Goal: Information Seeking & Learning: Check status

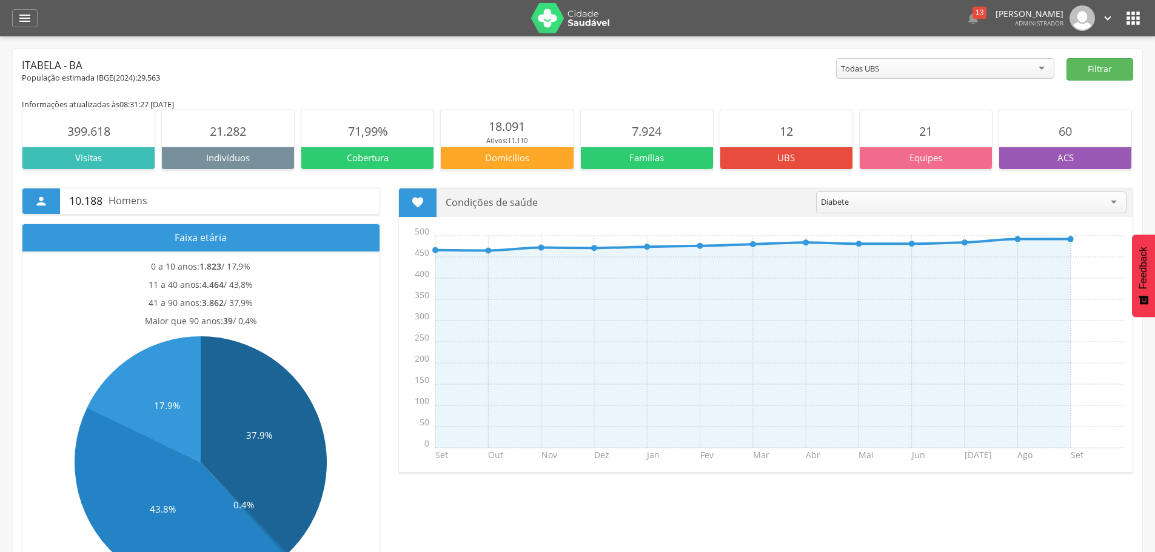
click at [1012, 68] on div "Todas UBS" at bounding box center [945, 68] width 218 height 21
click at [1101, 68] on button "Filtrar" at bounding box center [1099, 69] width 67 height 22
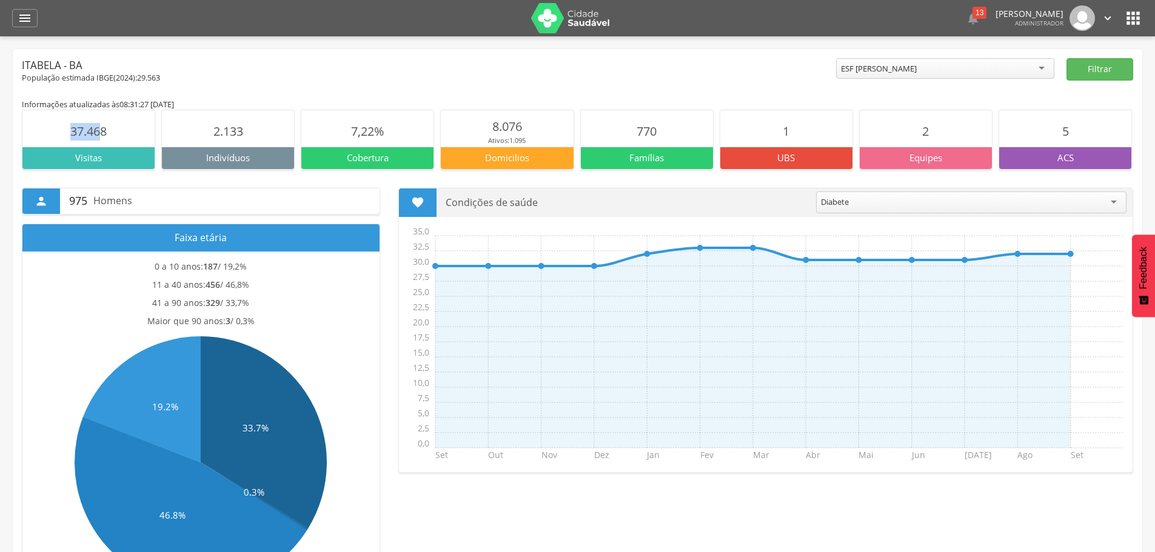
drag, startPoint x: 70, startPoint y: 130, endPoint x: 102, endPoint y: 132, distance: 32.2
click at [101, 132] on span "37.468" at bounding box center [88, 131] width 36 height 16
click at [118, 131] on section "37.468" at bounding box center [88, 128] width 132 height 36
click at [1085, 72] on button "Filtrar" at bounding box center [1099, 69] width 67 height 22
drag, startPoint x: 213, startPoint y: 127, endPoint x: 241, endPoint y: 132, distance: 28.4
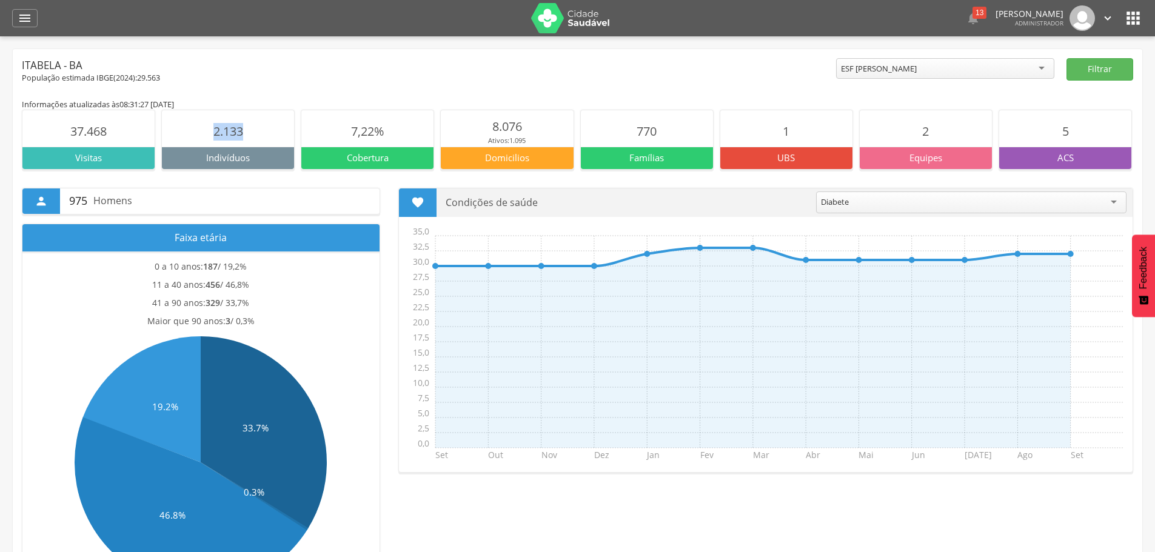
click at [241, 132] on span "2.133" at bounding box center [228, 131] width 30 height 16
drag, startPoint x: 350, startPoint y: 127, endPoint x: 383, endPoint y: 131, distance: 32.9
click at [383, 131] on span "7,22%" at bounding box center [367, 131] width 33 height 16
click at [488, 137] on p "Ativos: 1.095" at bounding box center [507, 141] width 38 height 10
drag, startPoint x: 489, startPoint y: 123, endPoint x: 519, endPoint y: 128, distance: 30.1
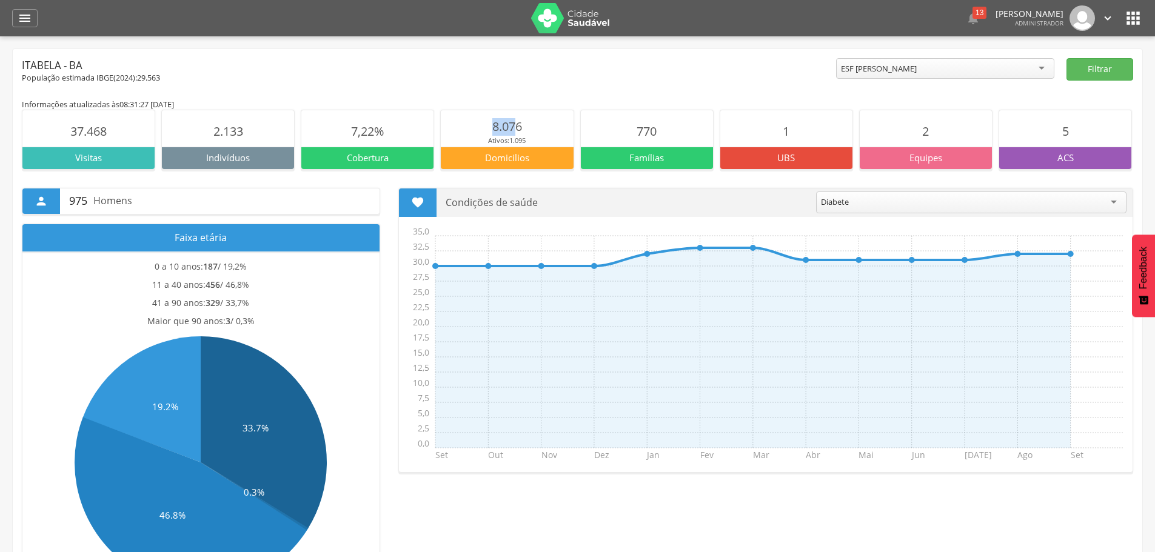
click at [519, 128] on section "8.076 Ativos: 1.095" at bounding box center [507, 128] width 132 height 36
click at [526, 127] on section "8.076 Ativos: 1.095" at bounding box center [507, 128] width 132 height 36
click at [490, 142] on p "Ativos: 1.095" at bounding box center [507, 141] width 38 height 10
drag, startPoint x: 489, startPoint y: 142, endPoint x: 538, endPoint y: 141, distance: 49.7
click at [539, 142] on section "8.076 Ativos: 1.095" at bounding box center [507, 128] width 132 height 36
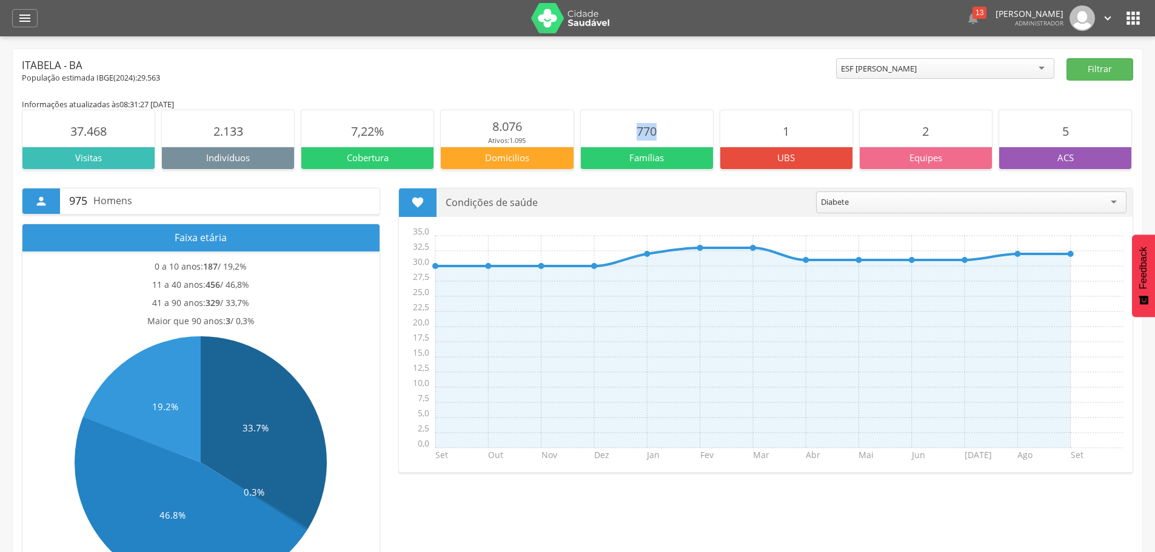
drag, startPoint x: 633, startPoint y: 131, endPoint x: 656, endPoint y: 133, distance: 22.5
click at [656, 133] on section "770" at bounding box center [647, 128] width 132 height 36
drag, startPoint x: 763, startPoint y: 127, endPoint x: 793, endPoint y: 128, distance: 30.3
click at [793, 128] on section "1" at bounding box center [786, 128] width 132 height 36
drag, startPoint x: 1057, startPoint y: 123, endPoint x: 1075, endPoint y: 122, distance: 18.2
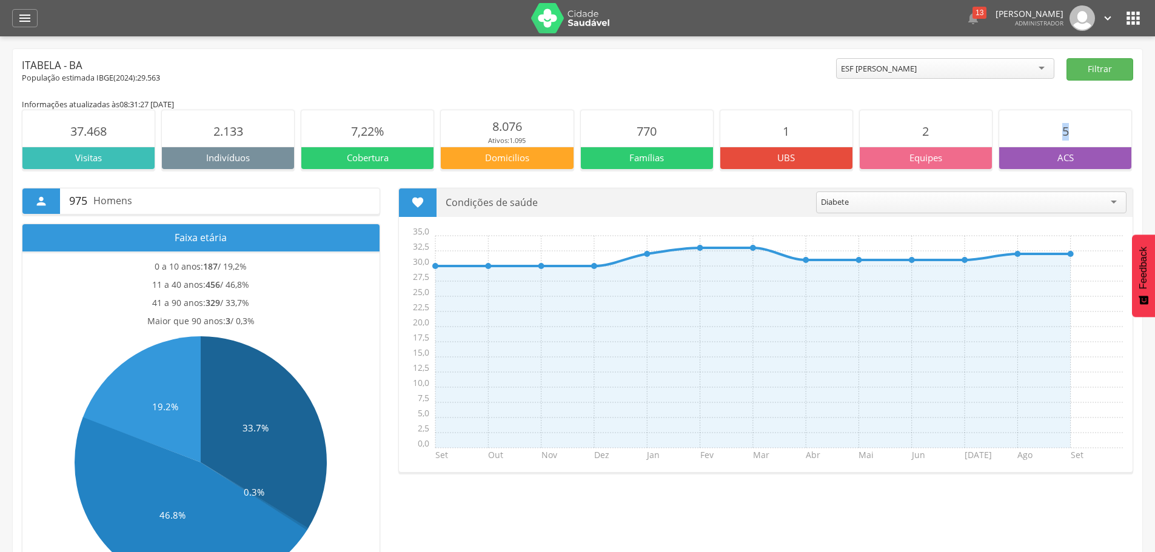
click at [1075, 122] on section "5" at bounding box center [1065, 128] width 132 height 36
click at [924, 165] on div "Equipes" at bounding box center [926, 158] width 132 height 22
click at [925, 125] on span "2" at bounding box center [925, 131] width 7 height 16
click at [923, 156] on p "Equipes" at bounding box center [926, 158] width 132 height 13
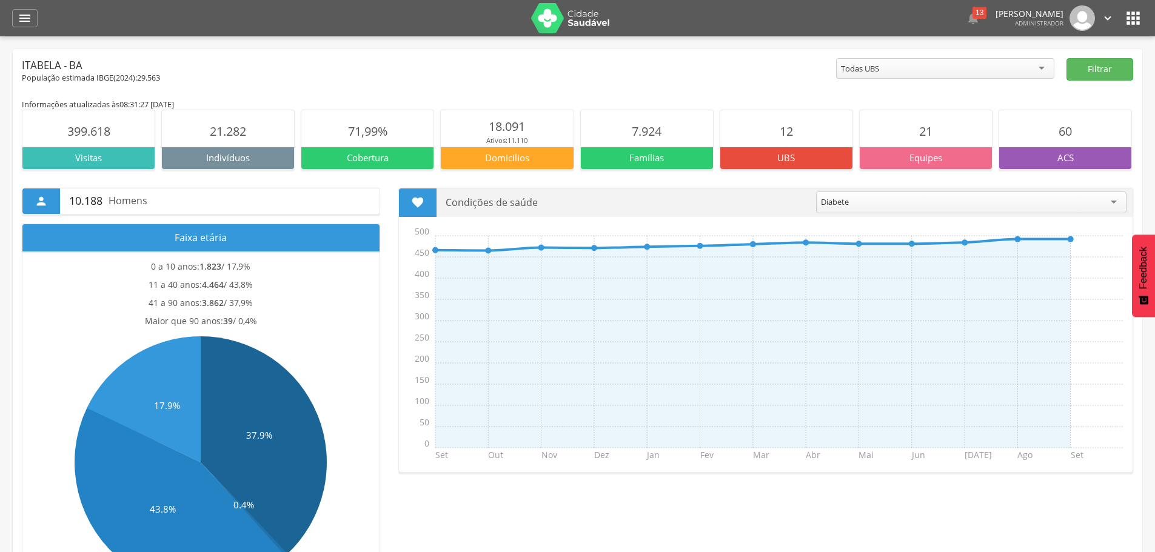
click at [888, 207] on div "Diabete" at bounding box center [971, 203] width 310 height 22
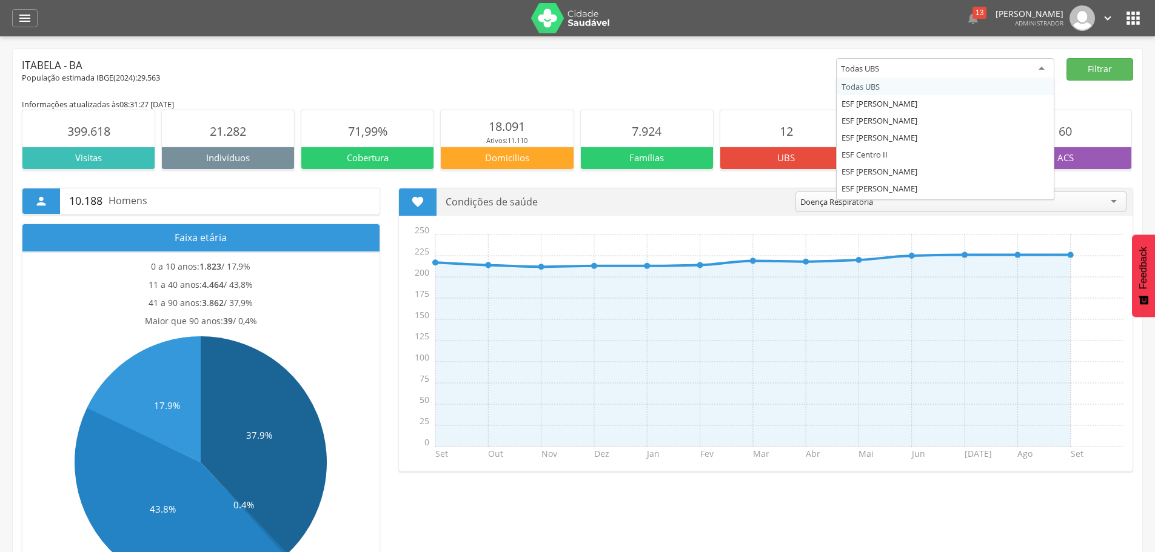
click at [1049, 70] on div "Todas UBS" at bounding box center [945, 69] width 218 height 22
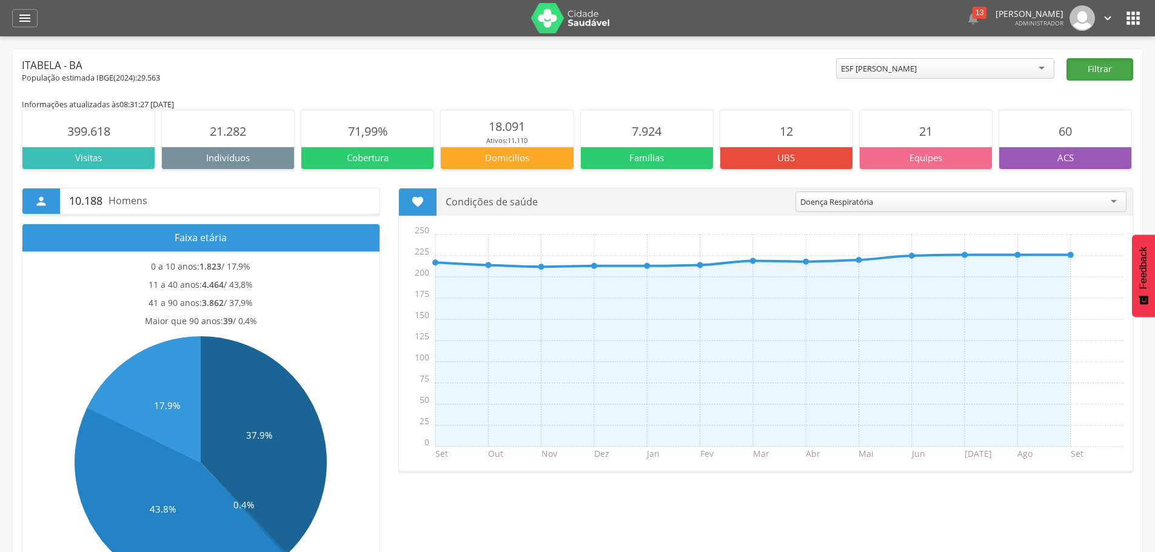
click at [1089, 59] on button "Filtrar" at bounding box center [1099, 69] width 67 height 22
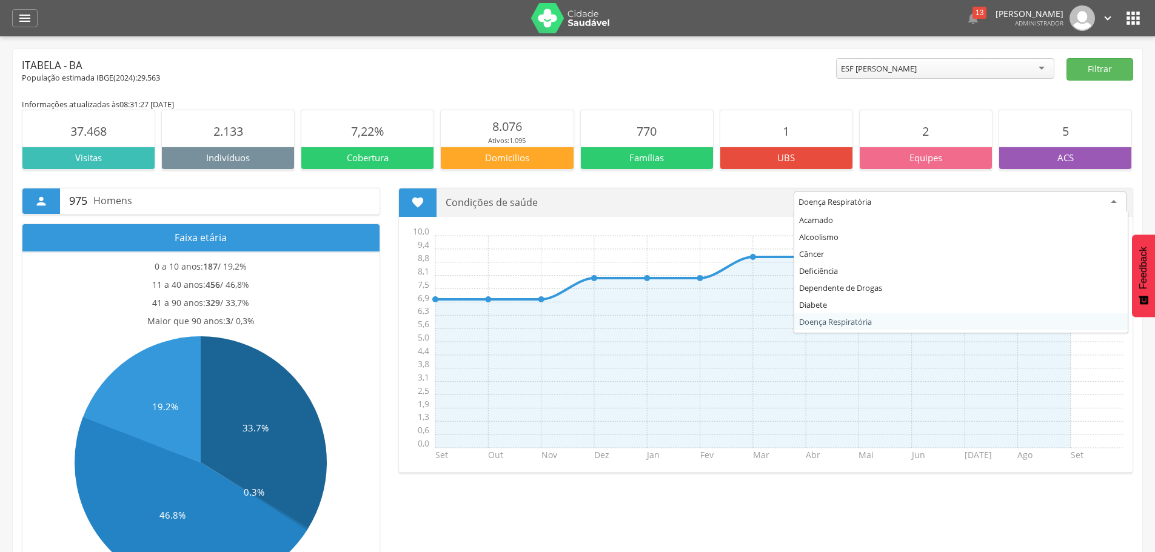
click at [825, 205] on div "Doença Respiratória" at bounding box center [834, 201] width 73 height 11
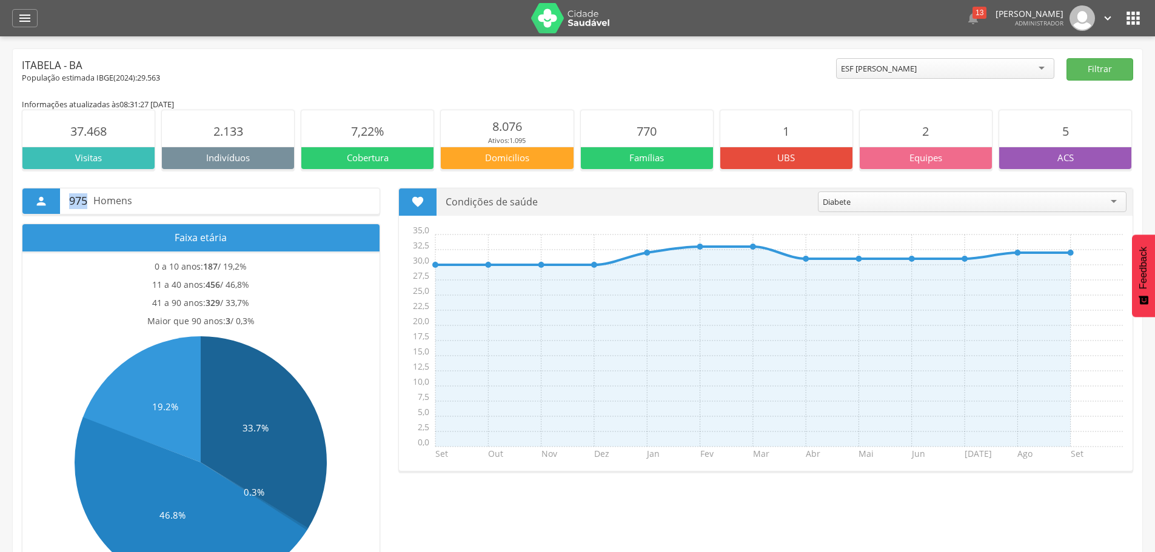
drag, startPoint x: 69, startPoint y: 200, endPoint x: 149, endPoint y: 207, distance: 79.7
click at [149, 207] on p "975 Homens" at bounding box center [219, 201] width 301 height 25
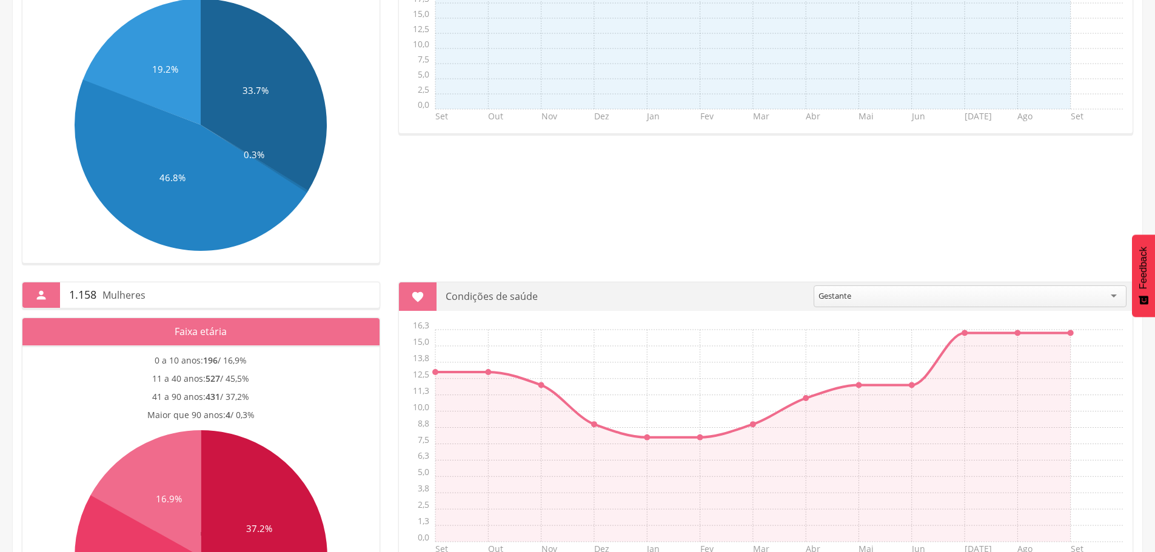
scroll to position [364, 0]
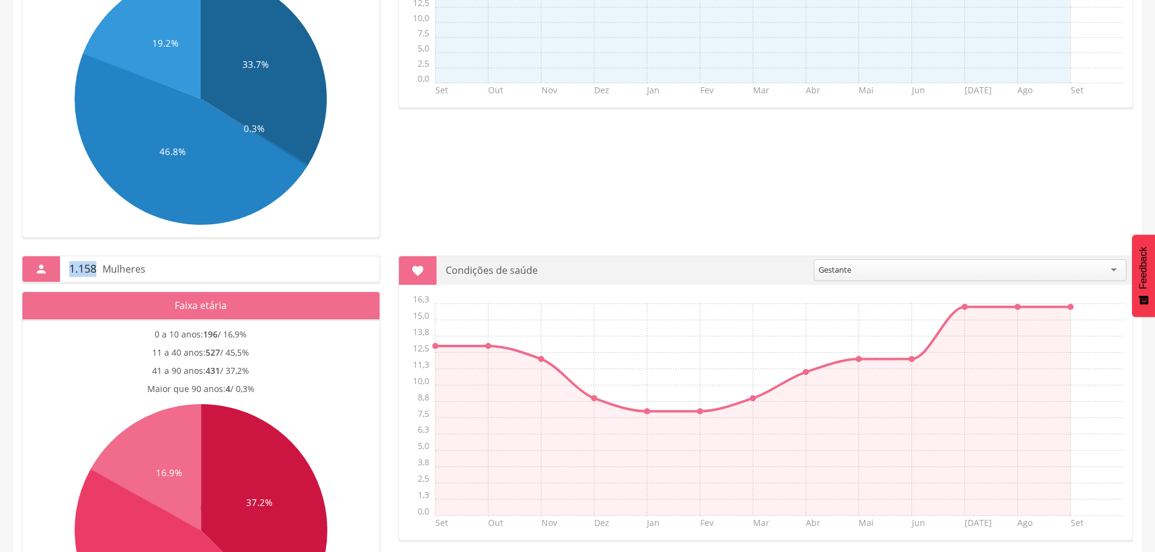
drag, startPoint x: 68, startPoint y: 266, endPoint x: 157, endPoint y: 270, distance: 89.2
click at [157, 270] on div "1.158 Mulheres" at bounding box center [219, 268] width 319 height 25
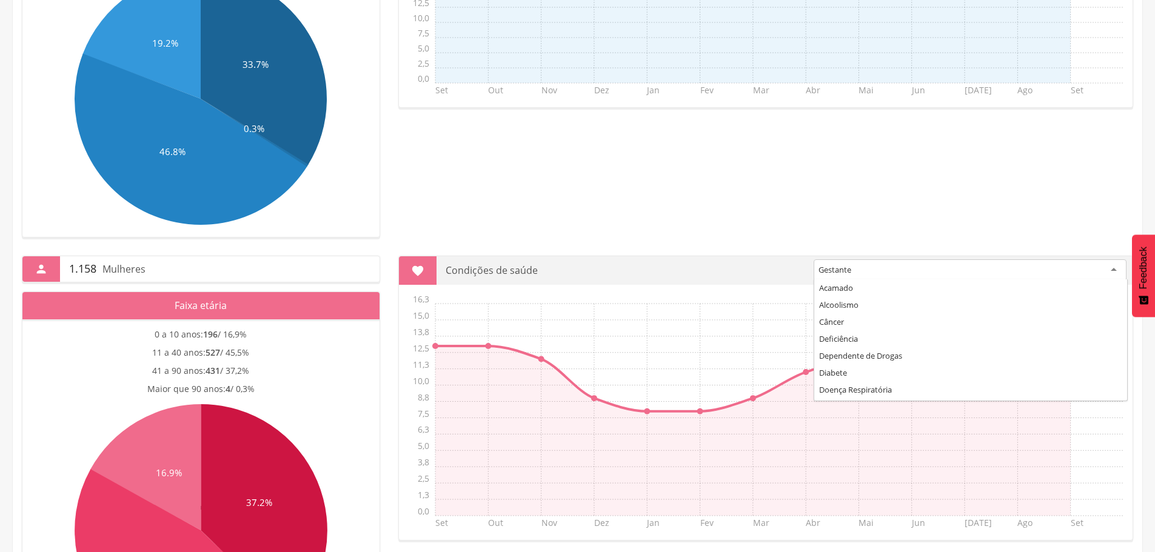
click at [823, 278] on div "Gestante" at bounding box center [969, 270] width 313 height 22
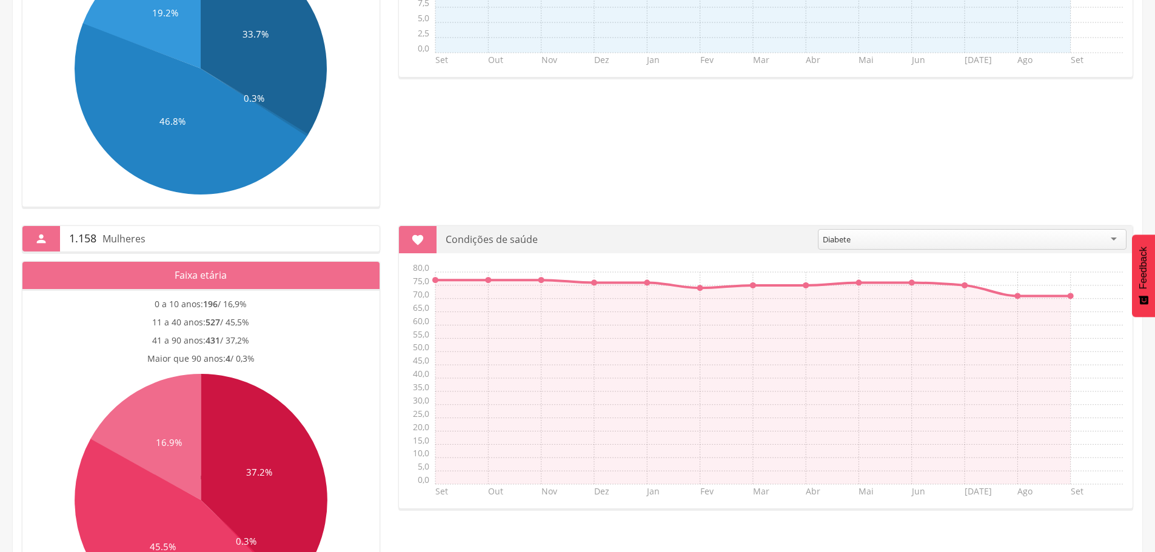
scroll to position [503, 0]
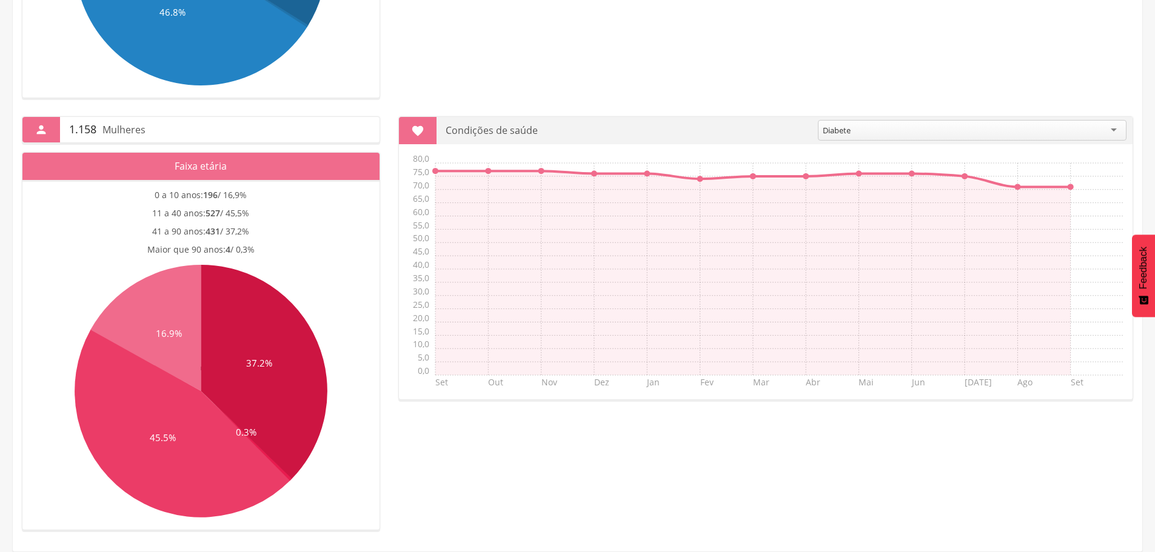
click at [546, 457] on div " 1.158 Mulheres Faixa etária 0 a 10 anos: 196 / 16,9% 11 a 40 anos: 527 / 45,5…" at bounding box center [577, 314] width 1129 height 432
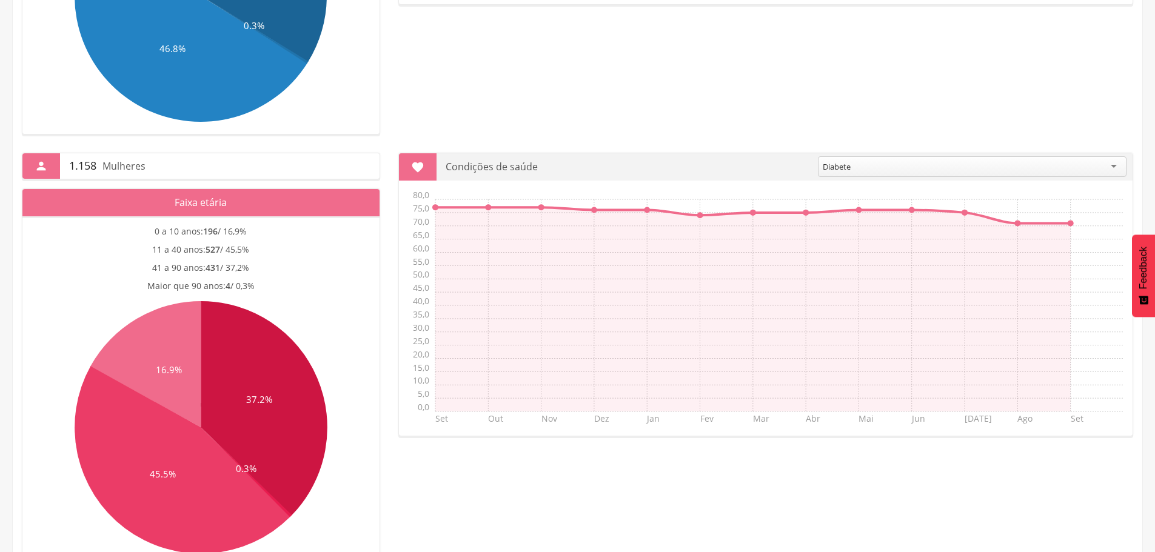
scroll to position [485, 0]
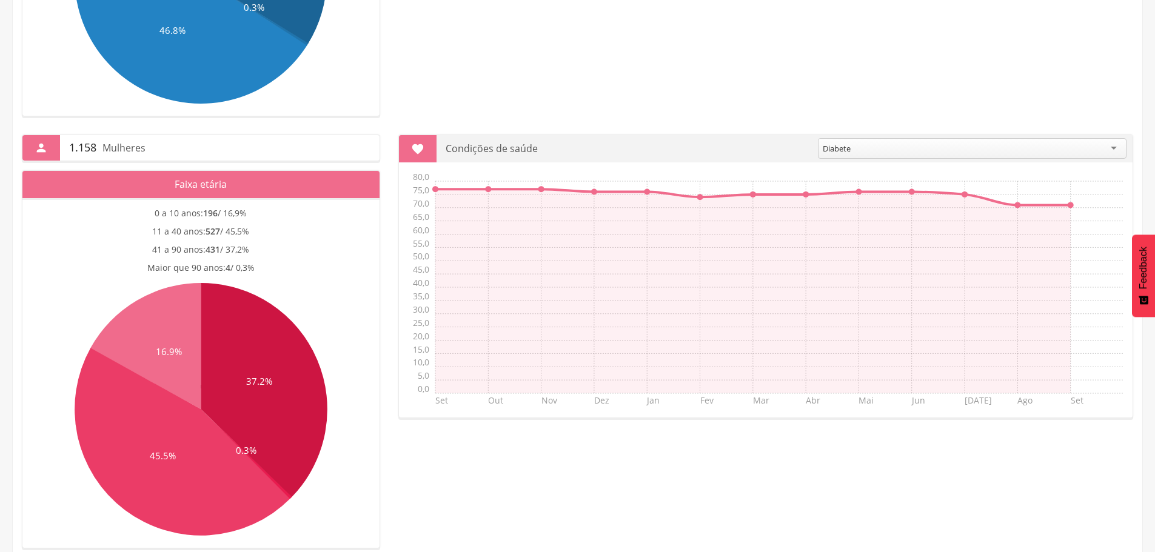
click at [851, 153] on div "Diabete" at bounding box center [972, 148] width 309 height 21
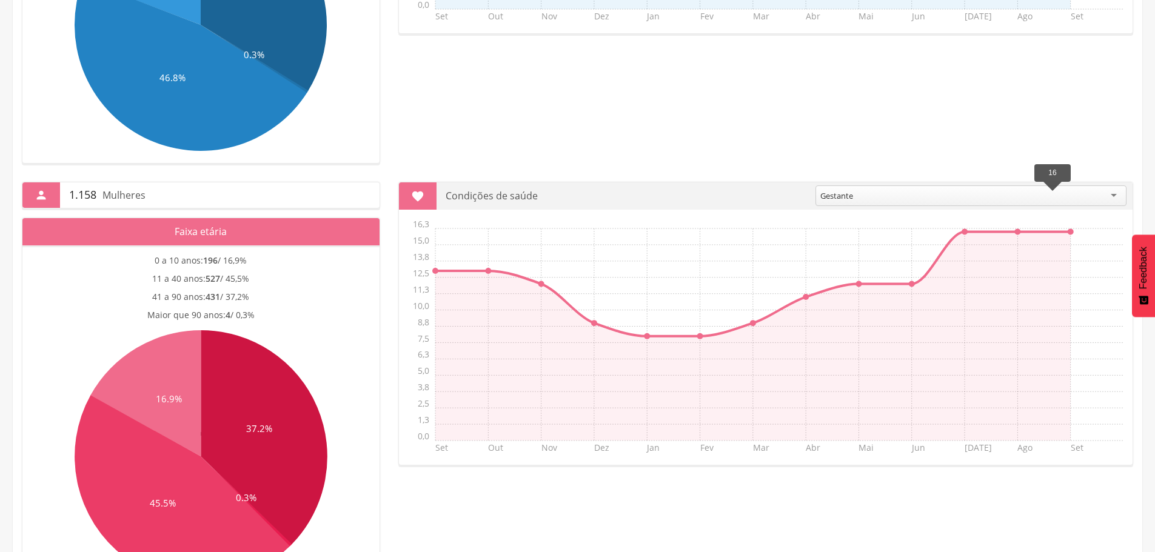
scroll to position [503, 0]
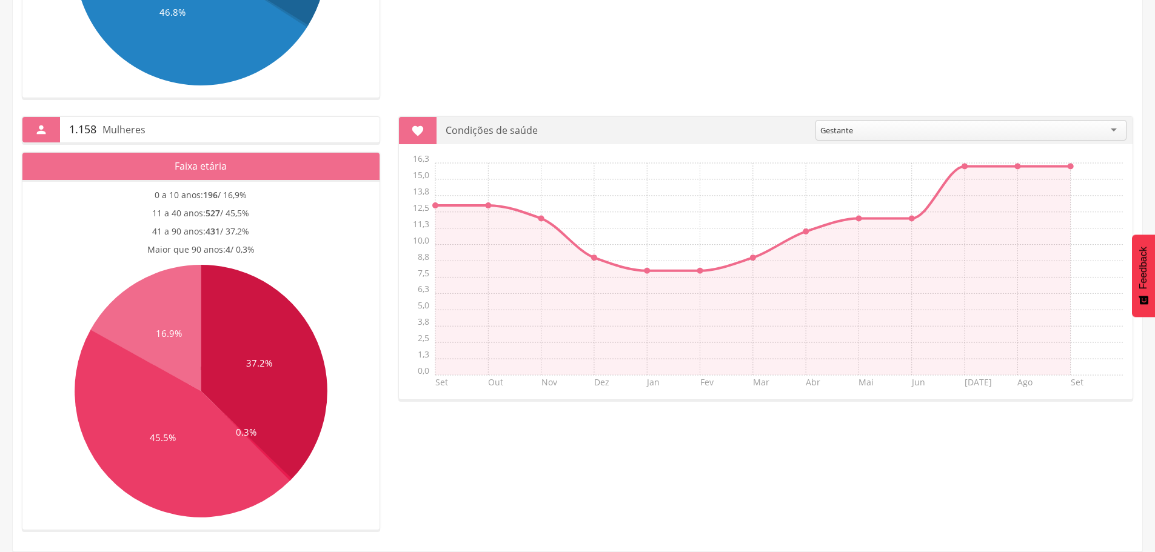
click at [1017, 299] on icon "Set Out Nov Dez Jan Fev Mar Abr Mai Jun [DATE] Ago Set 0,0 1,3 2,5 3,8 5,0 6,3 …" at bounding box center [768, 275] width 727 height 242
click at [1013, 294] on icon "Set Out Nov Dez Jan Fev Mar Abr Mai Jun [DATE] Ago Set 0,0 1,3 2,5 3,8 5,0 6,3 …" at bounding box center [768, 275] width 727 height 242
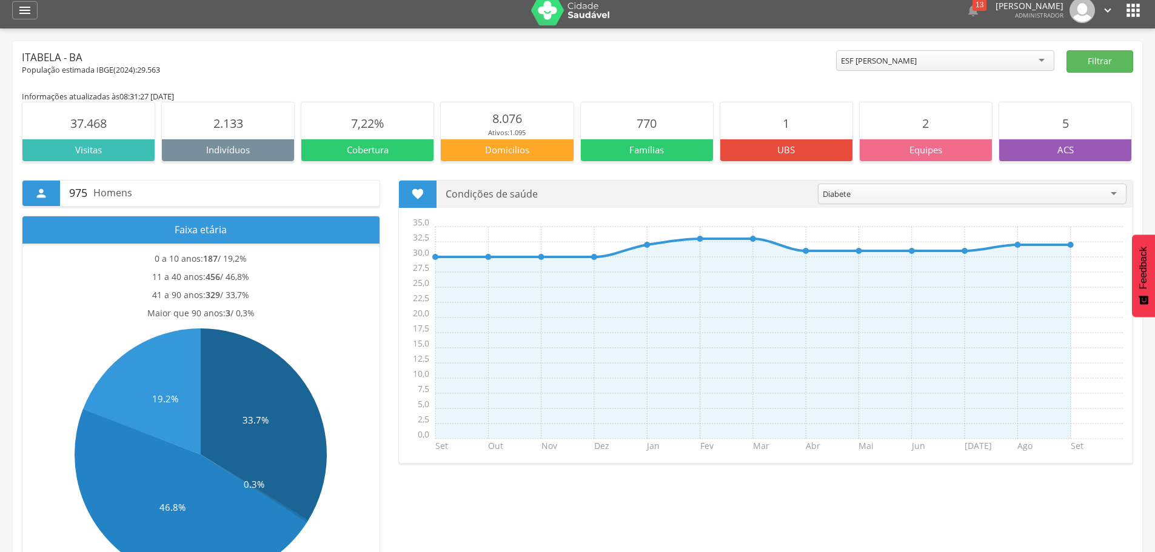
scroll to position [0, 0]
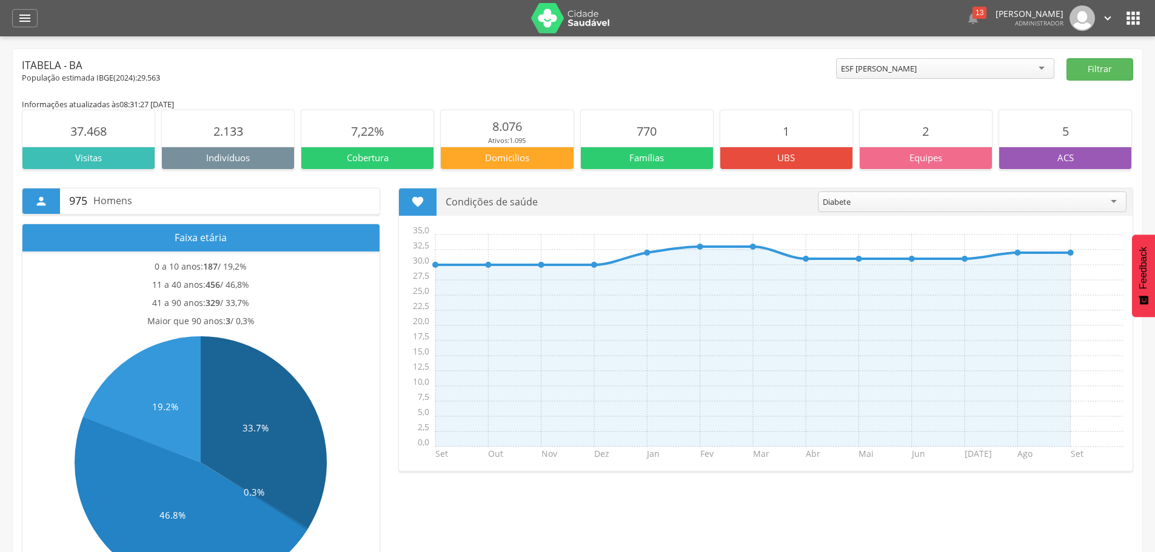
click at [1134, 19] on icon "" at bounding box center [1132, 17] width 19 height 19
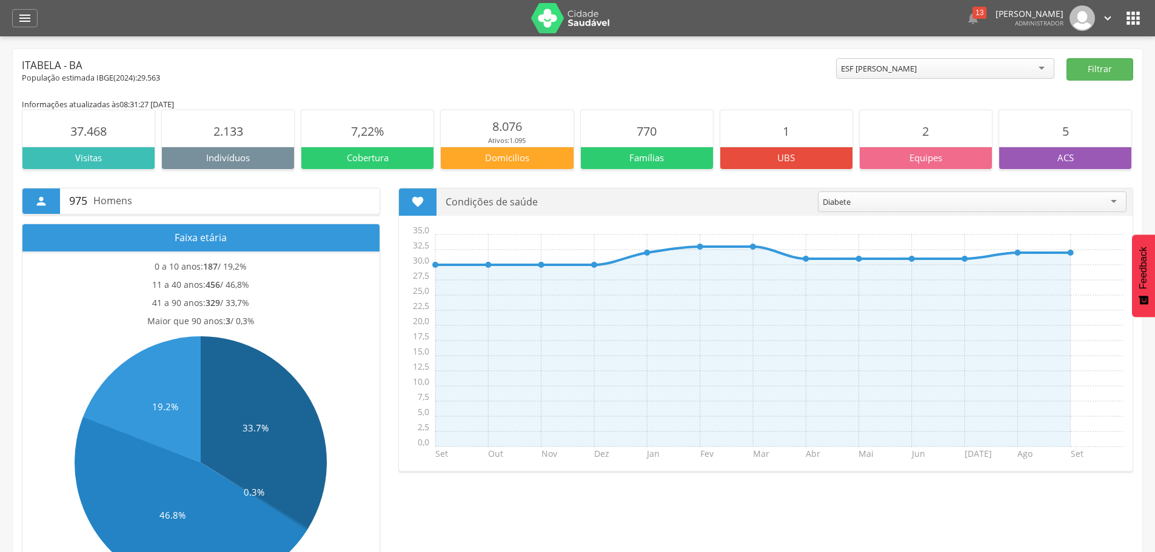
click at [1133, 18] on icon "" at bounding box center [1132, 17] width 19 height 19
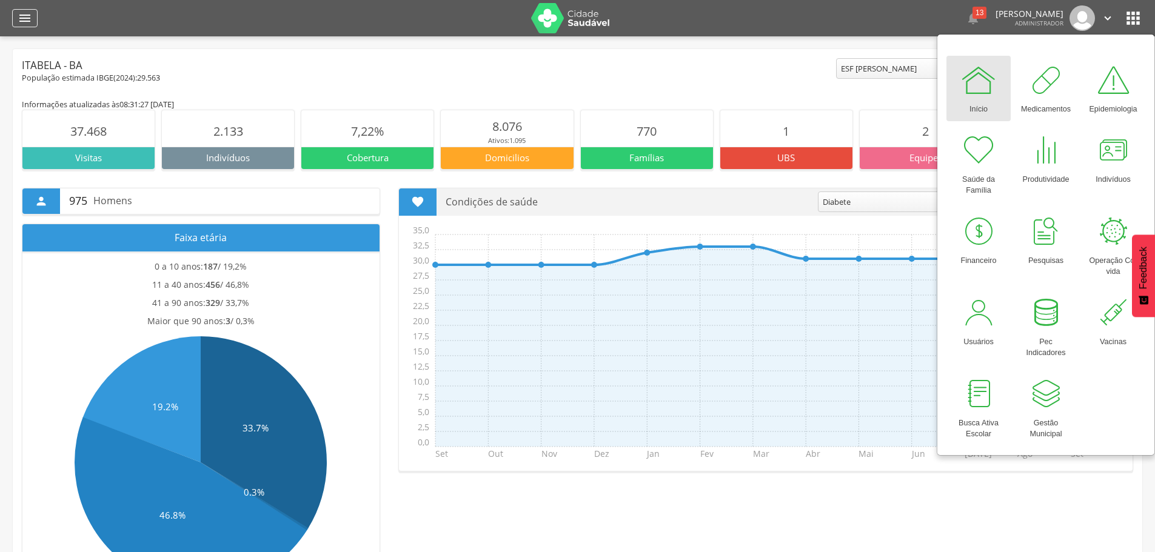
click at [18, 11] on div "" at bounding box center [24, 18] width 25 height 18
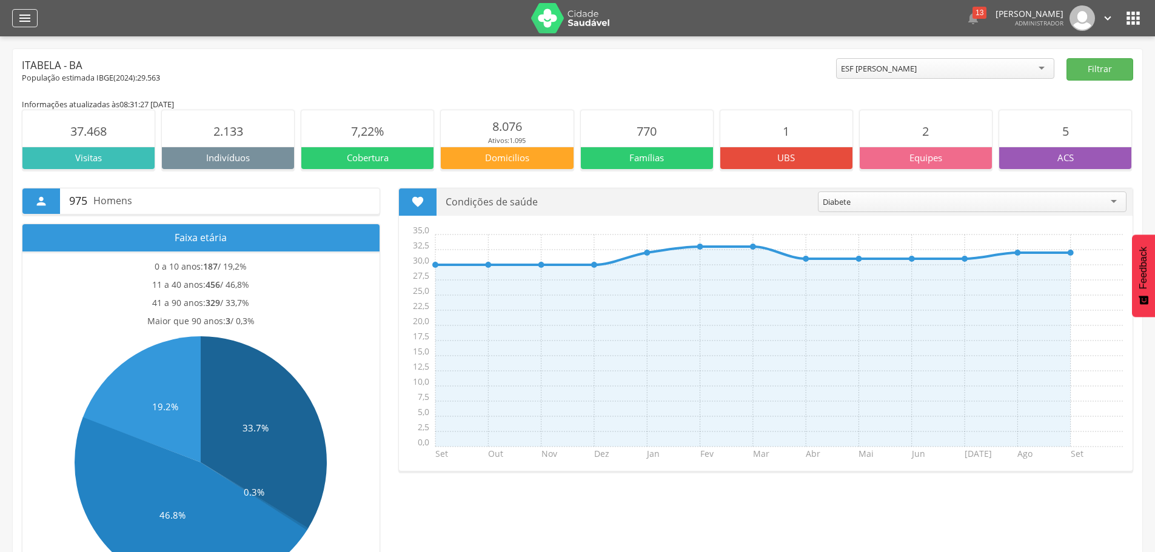
click at [21, 20] on icon "" at bounding box center [25, 18] width 15 height 15
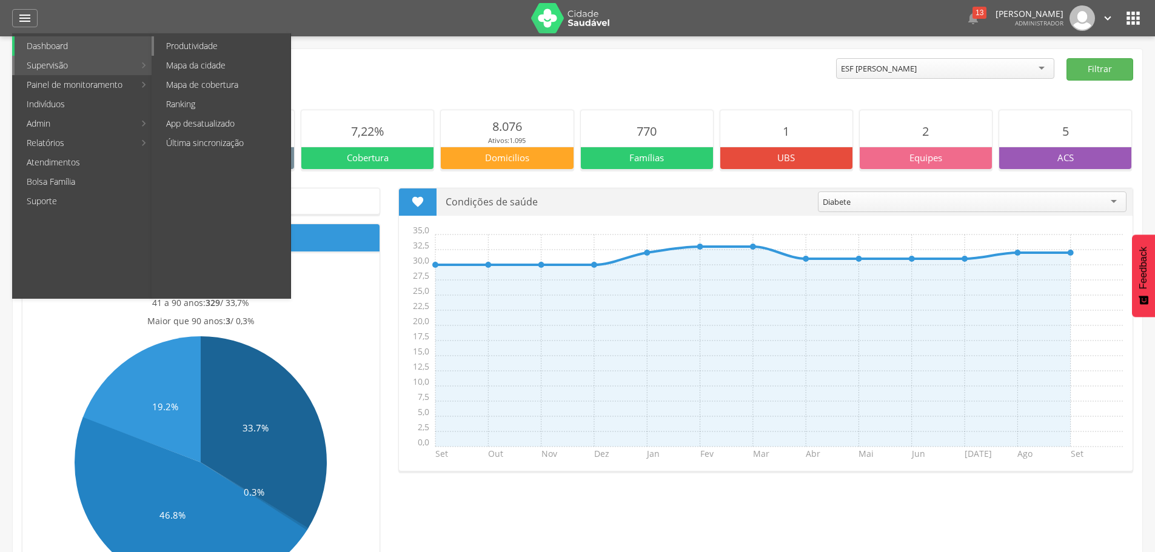
click at [187, 43] on link "Produtividade" at bounding box center [222, 45] width 136 height 19
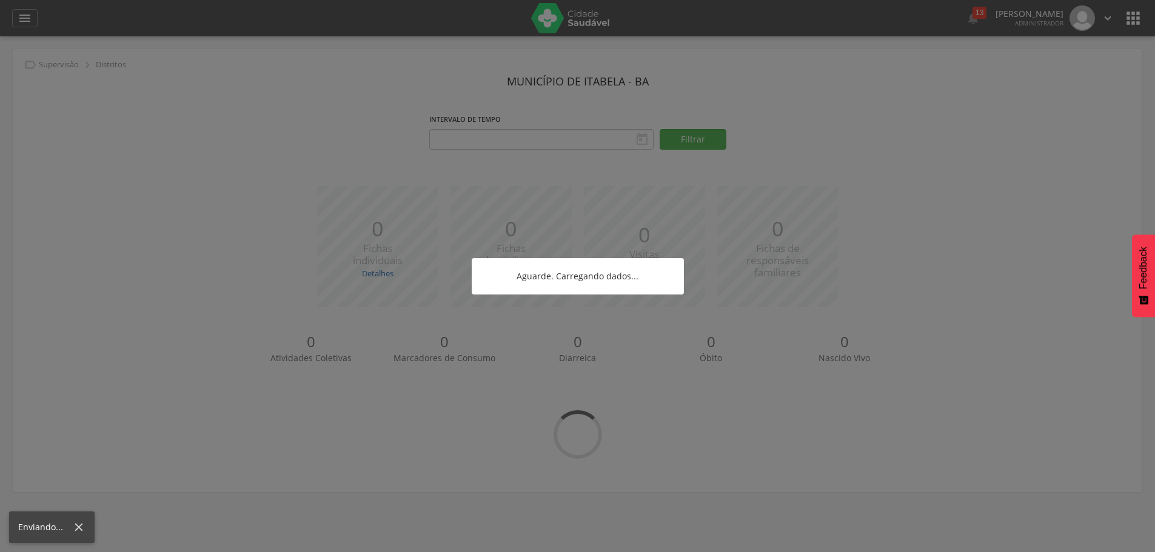
type input "**********"
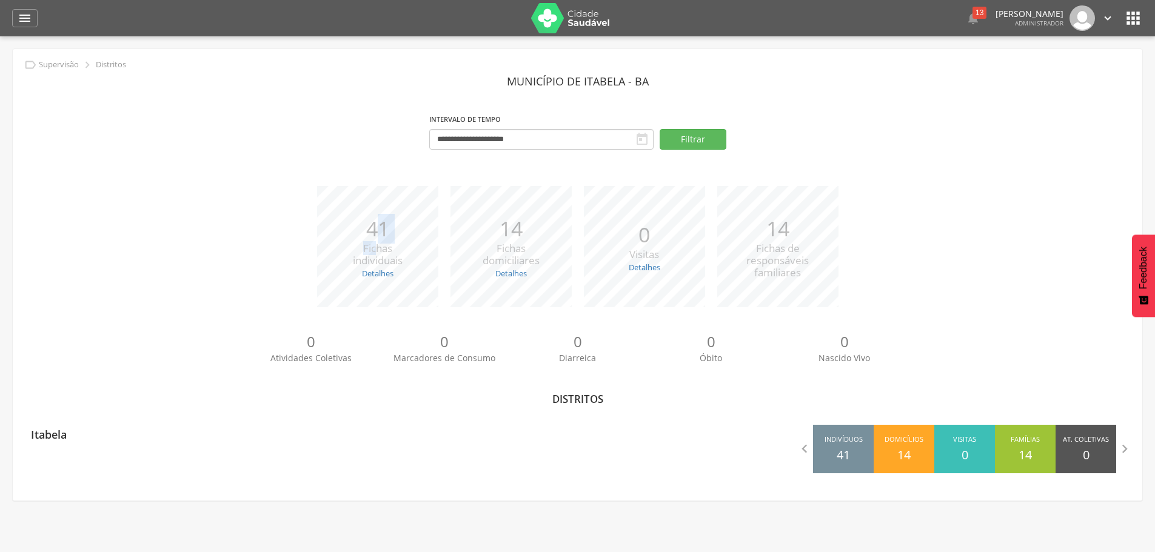
drag, startPoint x: 372, startPoint y: 226, endPoint x: 378, endPoint y: 244, distance: 19.4
click at [378, 244] on div "41 Fichas individuais" at bounding box center [378, 241] width 50 height 54
drag, startPoint x: 508, startPoint y: 244, endPoint x: 508, endPoint y: 250, distance: 6.7
click at [509, 248] on span "Fichas domiciliares" at bounding box center [511, 254] width 57 height 26
click at [762, 256] on span "Fichas de responsáveis familiares" at bounding box center [777, 260] width 62 height 38
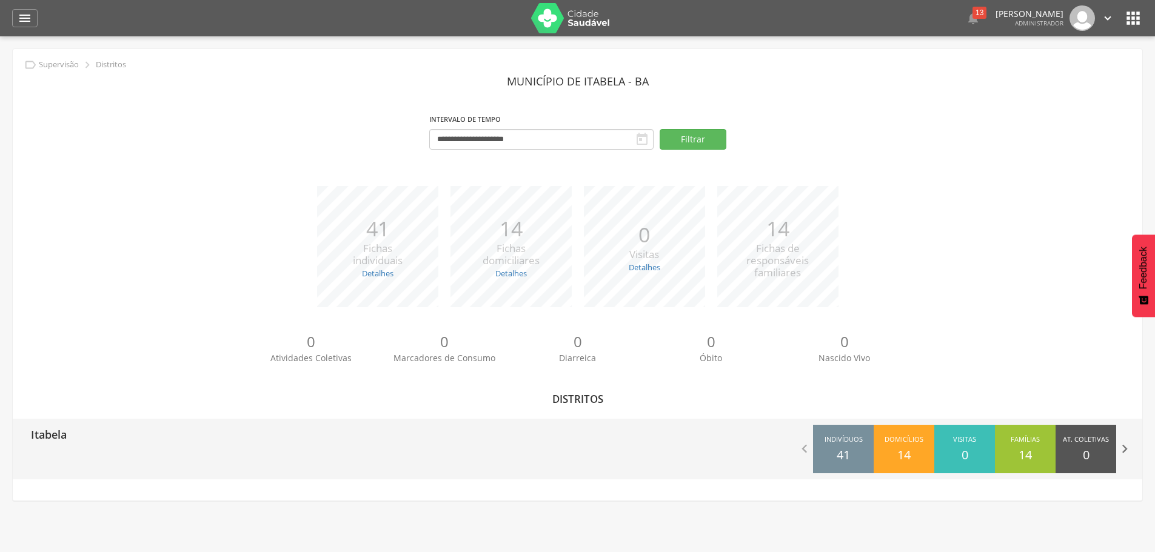
click at [1127, 452] on icon "" at bounding box center [1124, 449] width 17 height 17
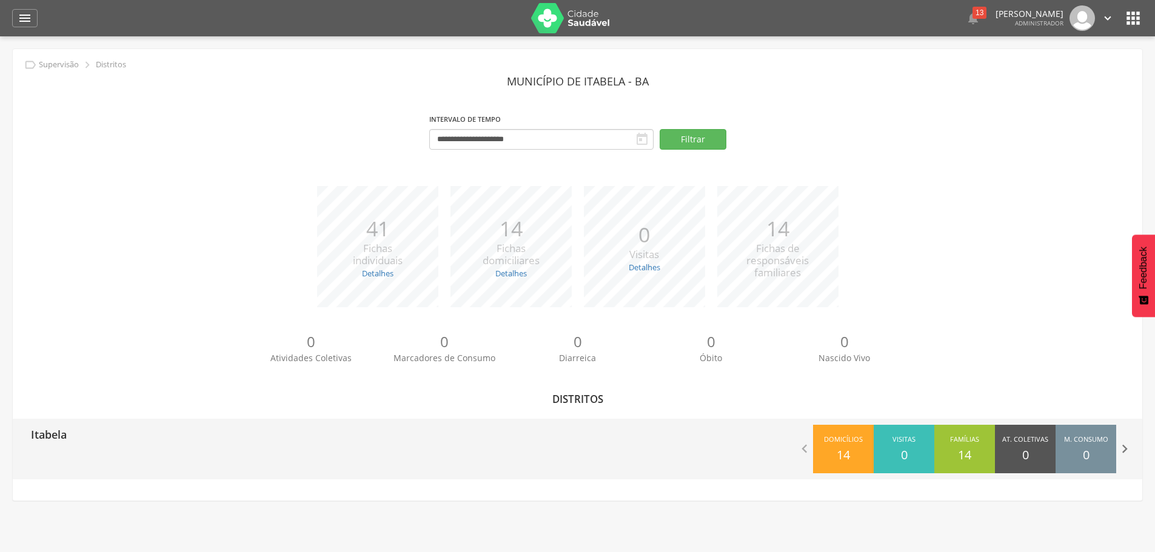
click at [1122, 451] on icon "" at bounding box center [1124, 449] width 17 height 17
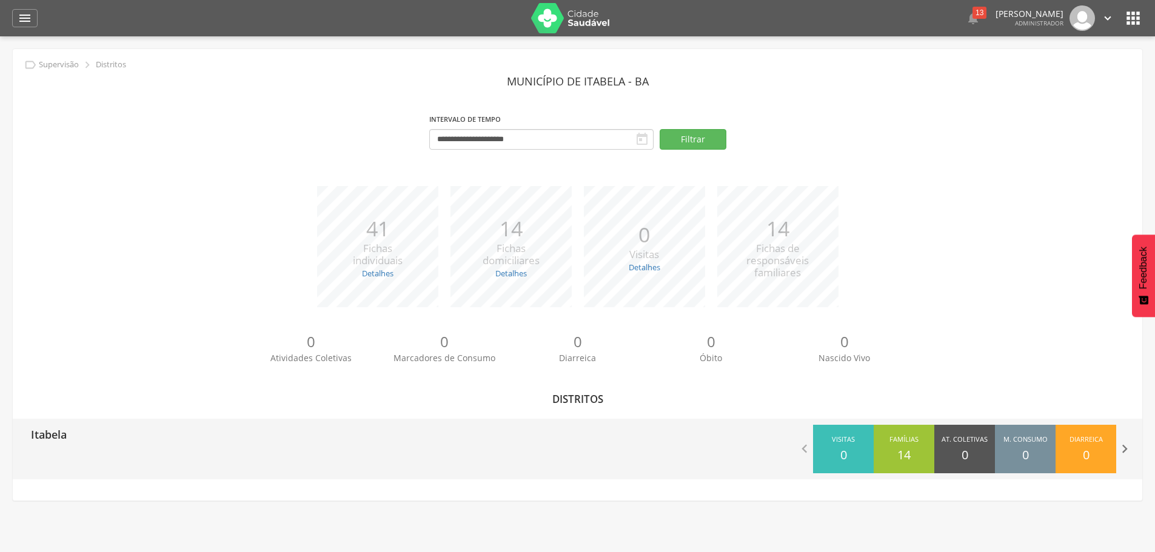
click at [1121, 450] on icon "" at bounding box center [1124, 449] width 17 height 17
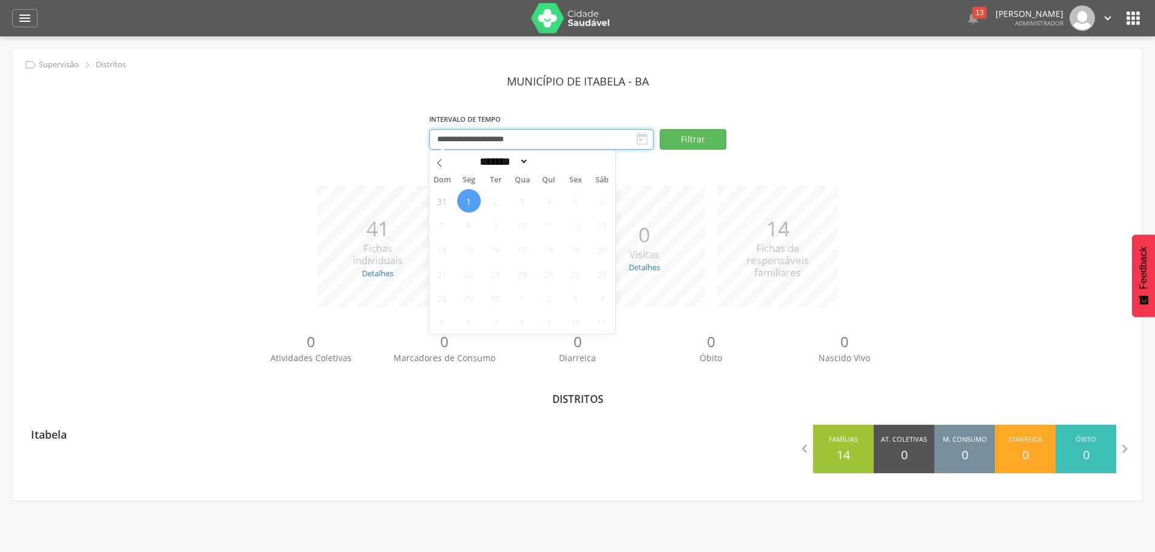
click at [532, 140] on input "**********" at bounding box center [541, 139] width 224 height 21
click at [437, 160] on icon at bounding box center [439, 163] width 8 height 8
select select "*"
click at [570, 199] on span "1" at bounding box center [576, 201] width 24 height 24
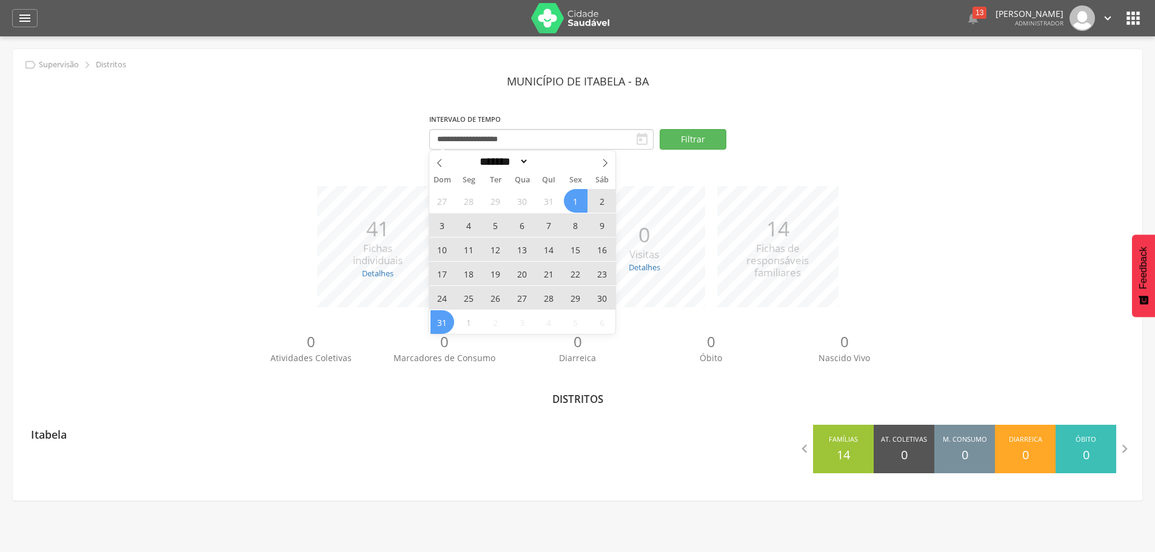
click at [435, 326] on span "31" at bounding box center [442, 322] width 24 height 24
type input "**********"
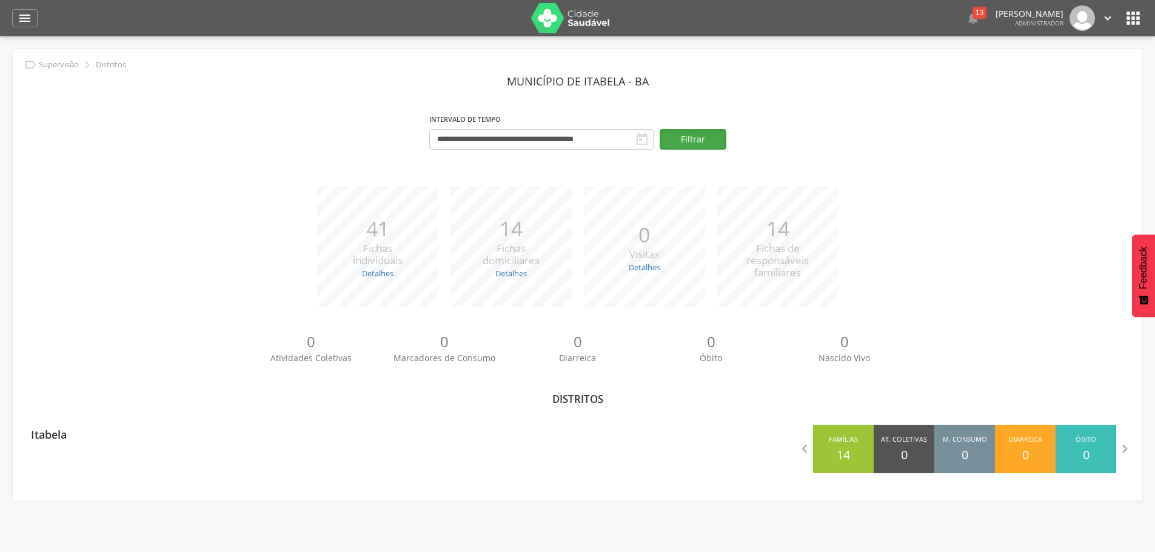
click at [700, 132] on button "Filtrar" at bounding box center [693, 139] width 67 height 21
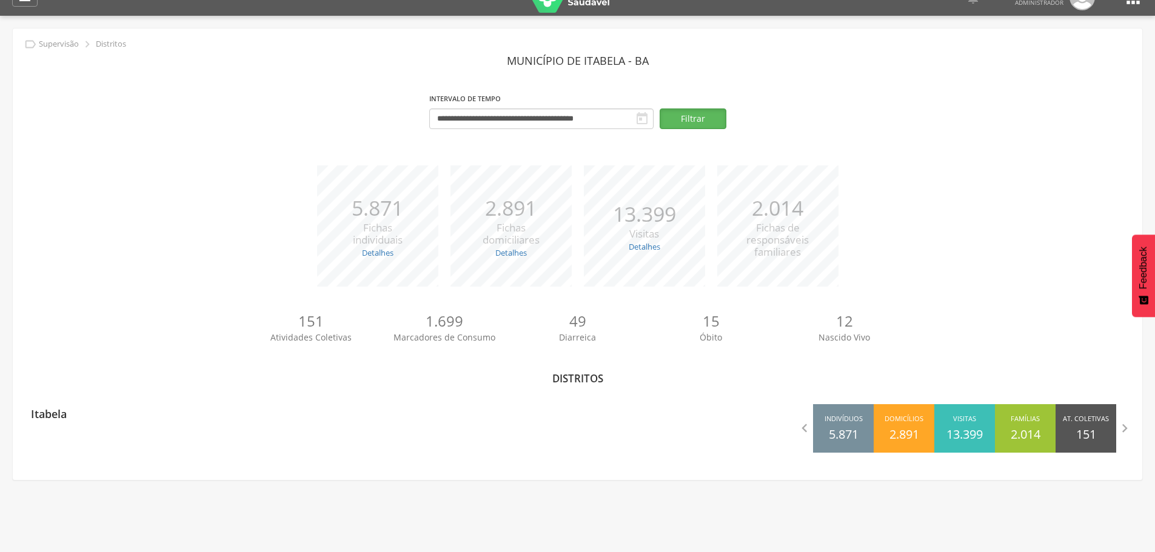
scroll to position [36, 0]
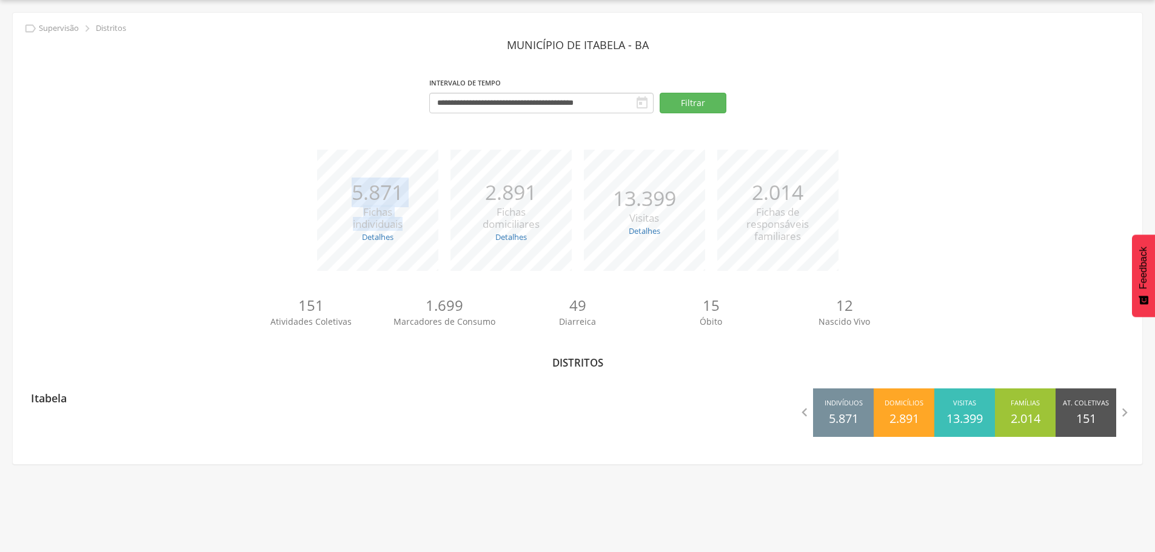
drag, startPoint x: 350, startPoint y: 187, endPoint x: 401, endPoint y: 228, distance: 65.6
click at [401, 228] on div "*** 5.871 Fichas individuais Detalhes Novas: 167 Atualizadas: 5.704" at bounding box center [377, 210] width 133 height 121
drag, startPoint x: 485, startPoint y: 194, endPoint x: 532, endPoint y: 233, distance: 61.2
click at [532, 233] on div "*** 2.891 Fichas domiciliares Detalhes Novas: 2.808 Atualizadas: 83" at bounding box center [510, 210] width 133 height 121
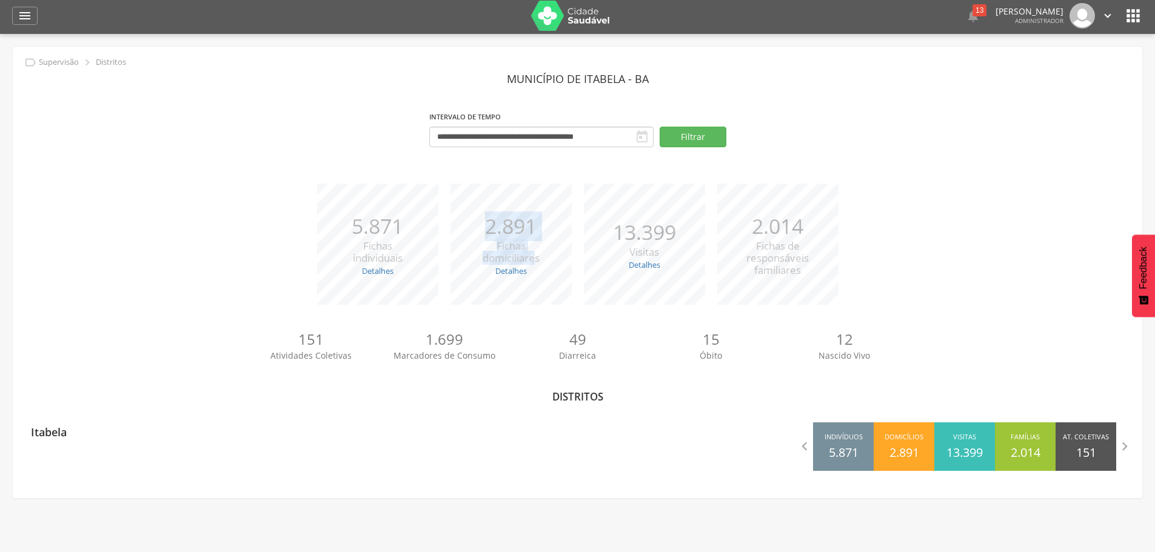
scroll to position [0, 0]
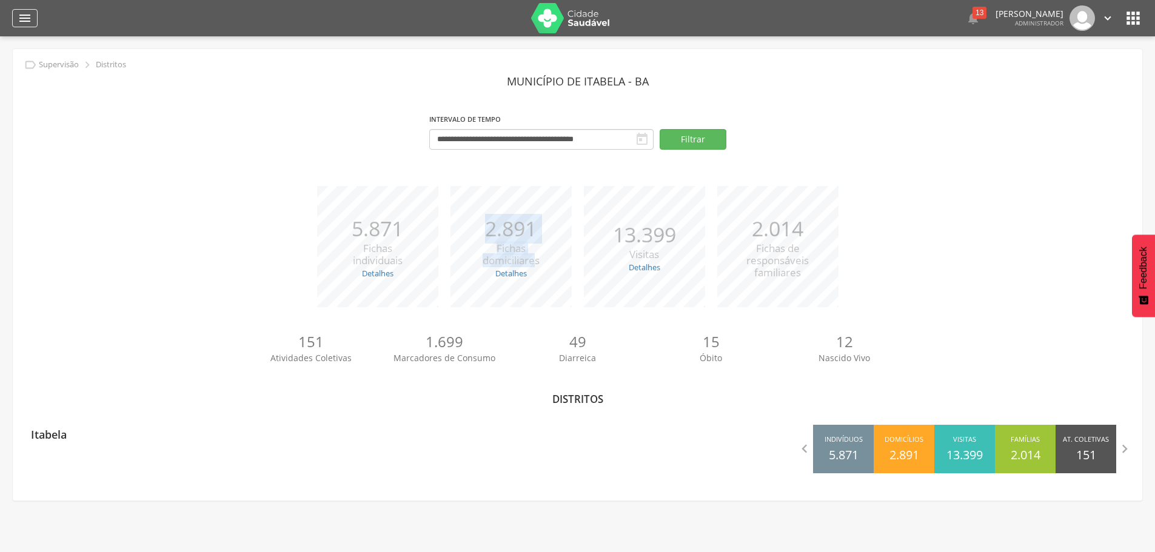
click at [21, 21] on icon "" at bounding box center [25, 18] width 15 height 15
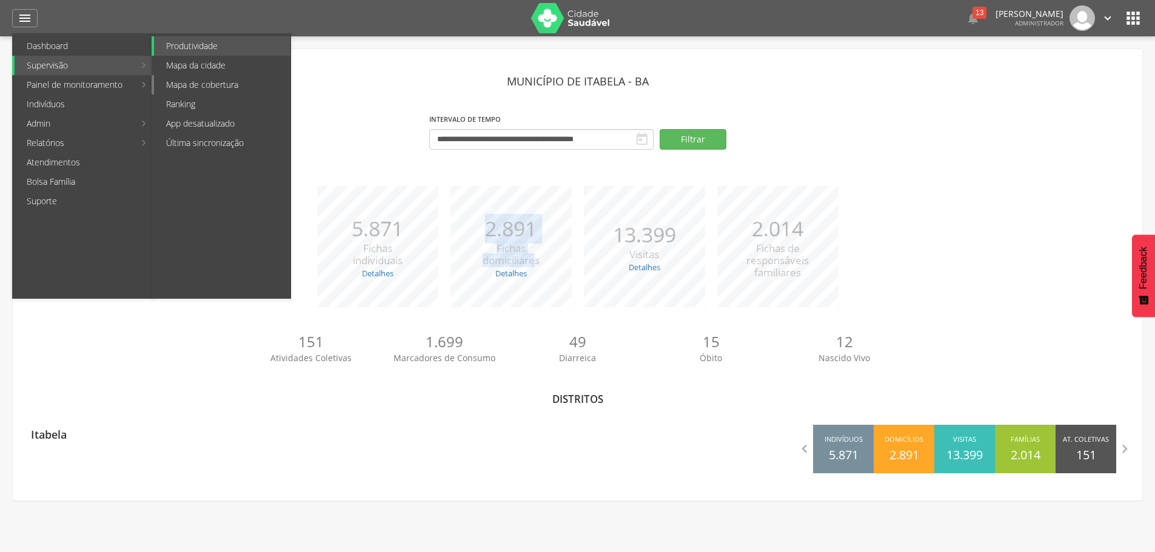
click at [201, 81] on link "Mapa de cobertura" at bounding box center [222, 84] width 136 height 19
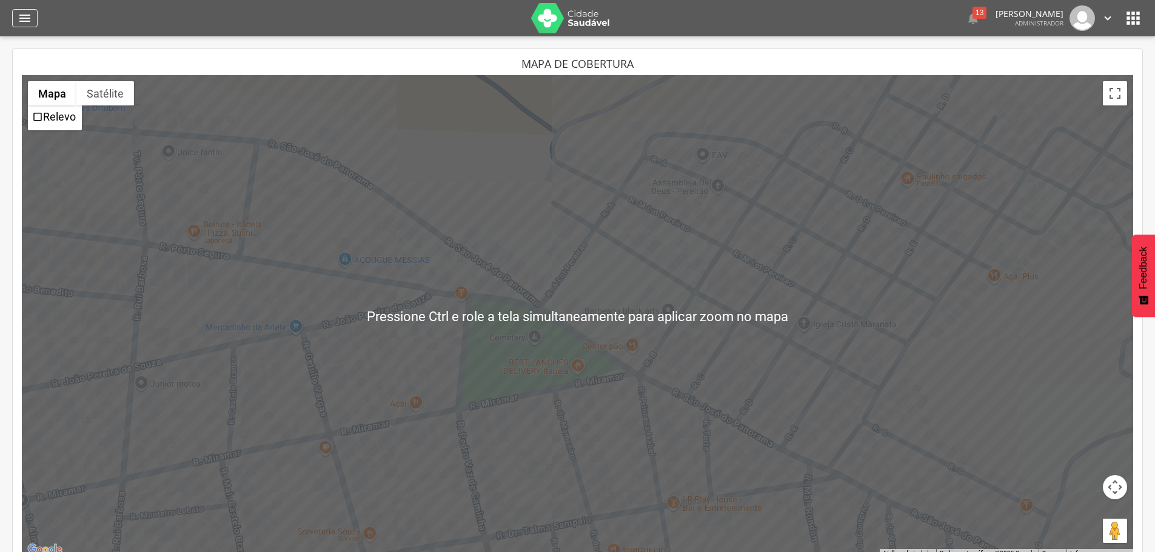
click at [22, 21] on icon "" at bounding box center [25, 18] width 15 height 15
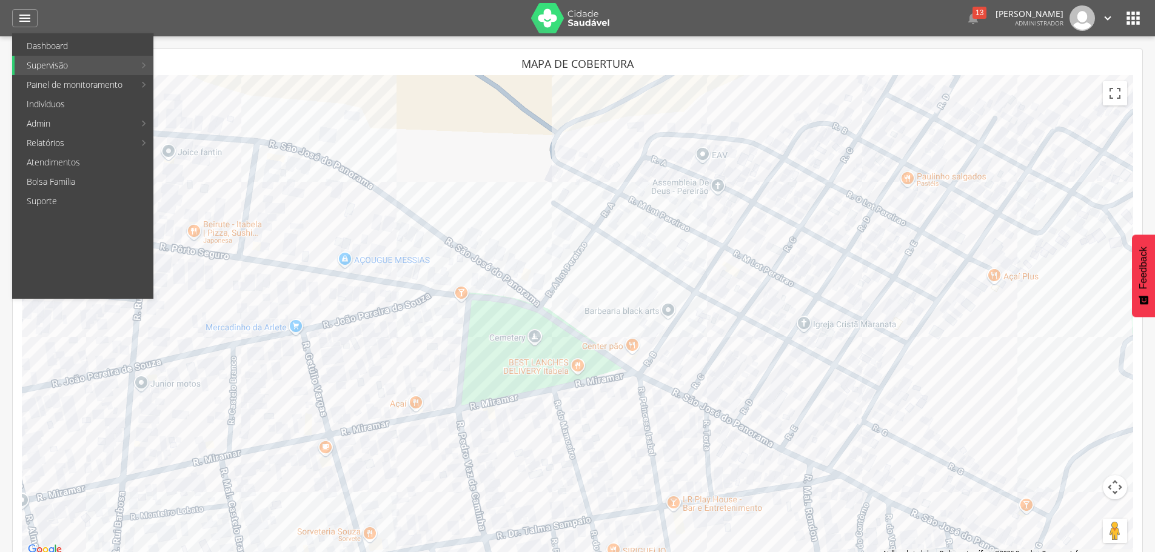
drag, startPoint x: 54, startPoint y: 39, endPoint x: 62, endPoint y: 45, distance: 9.9
click at [53, 39] on link "Dashboard" at bounding box center [84, 45] width 138 height 19
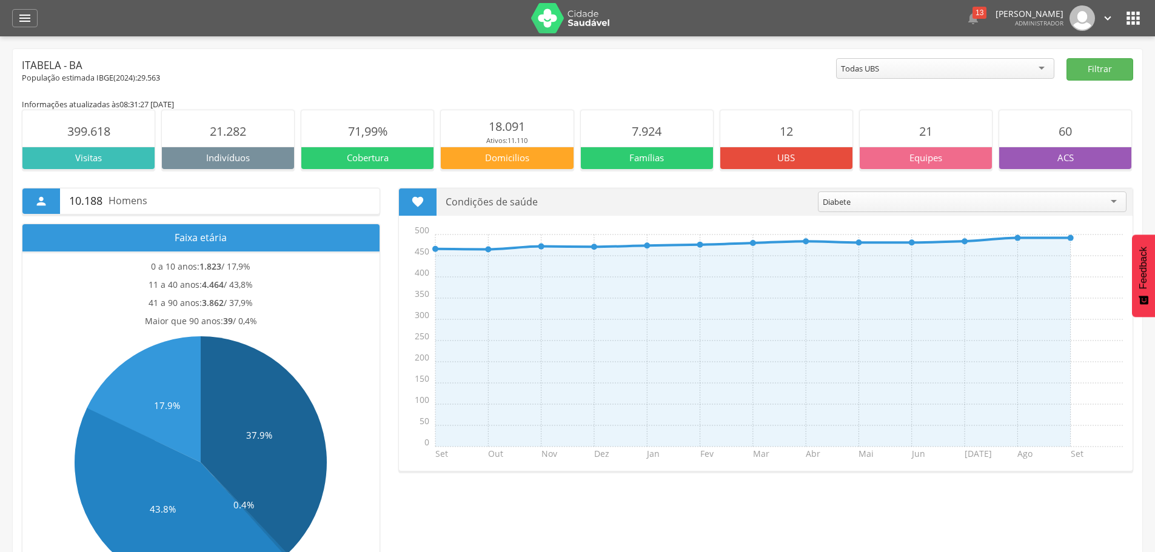
click at [918, 64] on div "Todas UBS" at bounding box center [945, 68] width 218 height 21
click at [1086, 64] on button "Filtrar" at bounding box center [1099, 69] width 67 height 22
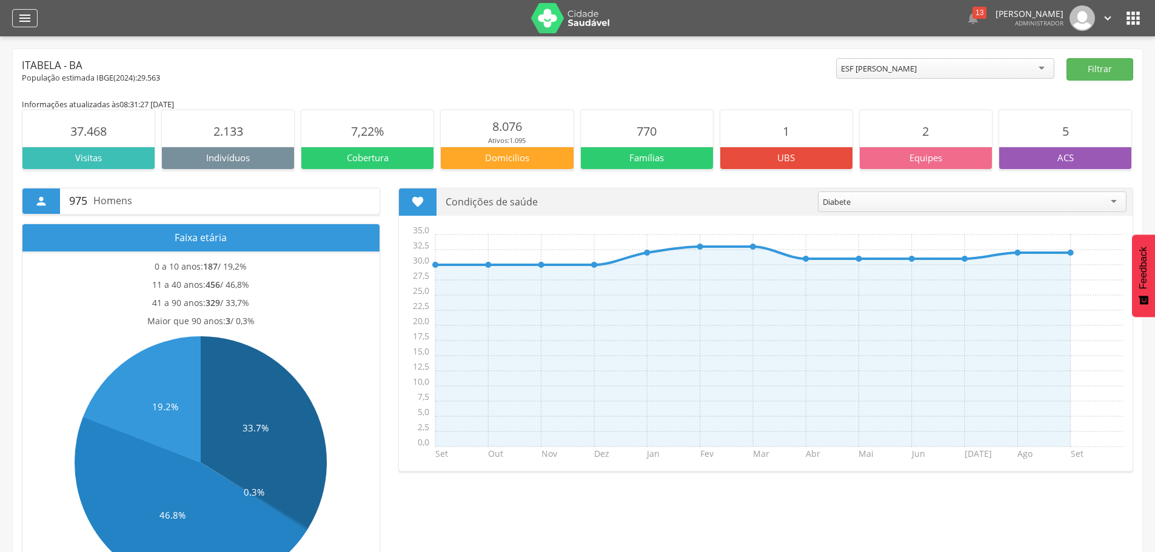
click at [24, 17] on icon "" at bounding box center [25, 18] width 15 height 15
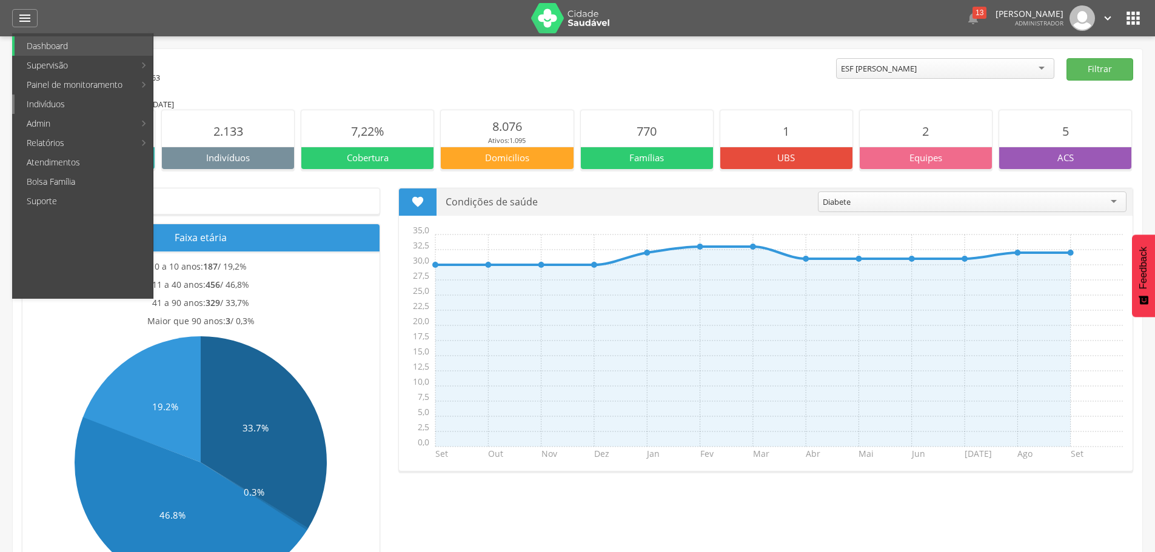
click at [110, 101] on link "Indivíduos" at bounding box center [84, 104] width 138 height 19
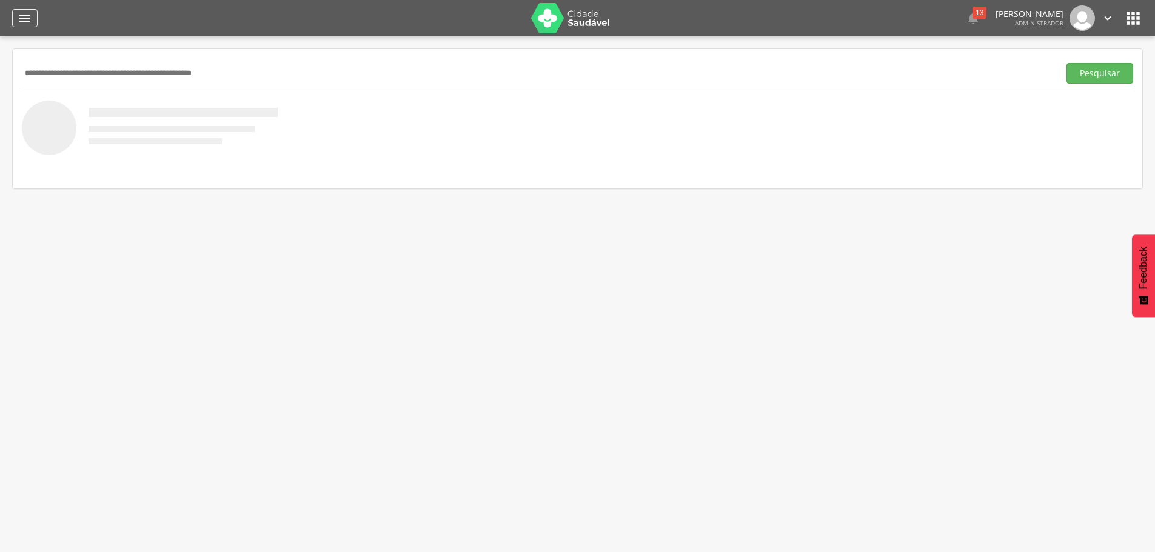
click at [27, 27] on div "" at bounding box center [24, 18] width 25 height 18
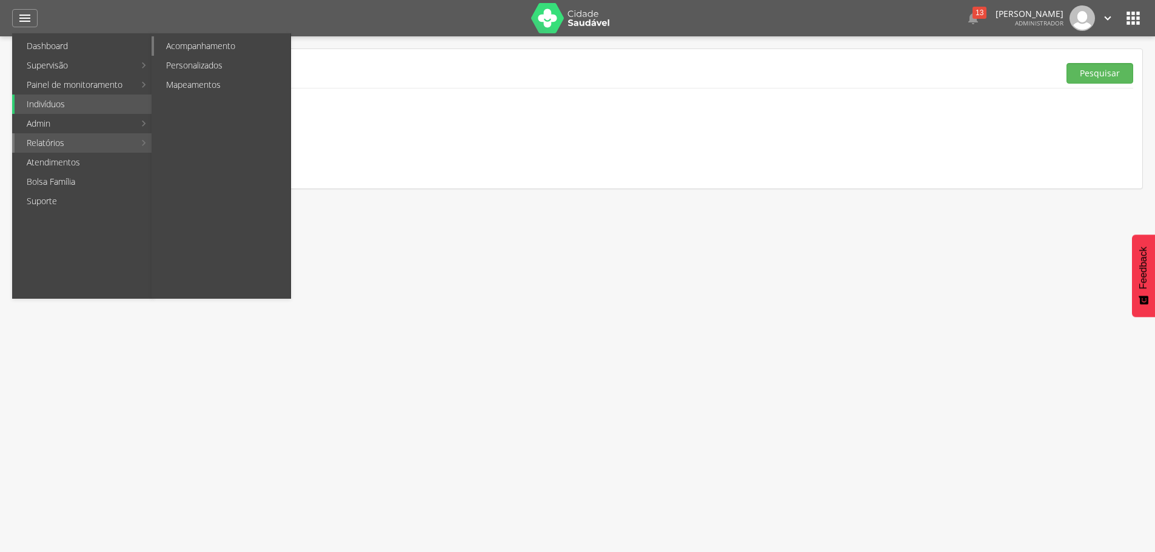
click at [168, 45] on link "Acompanhamento" at bounding box center [222, 45] width 136 height 19
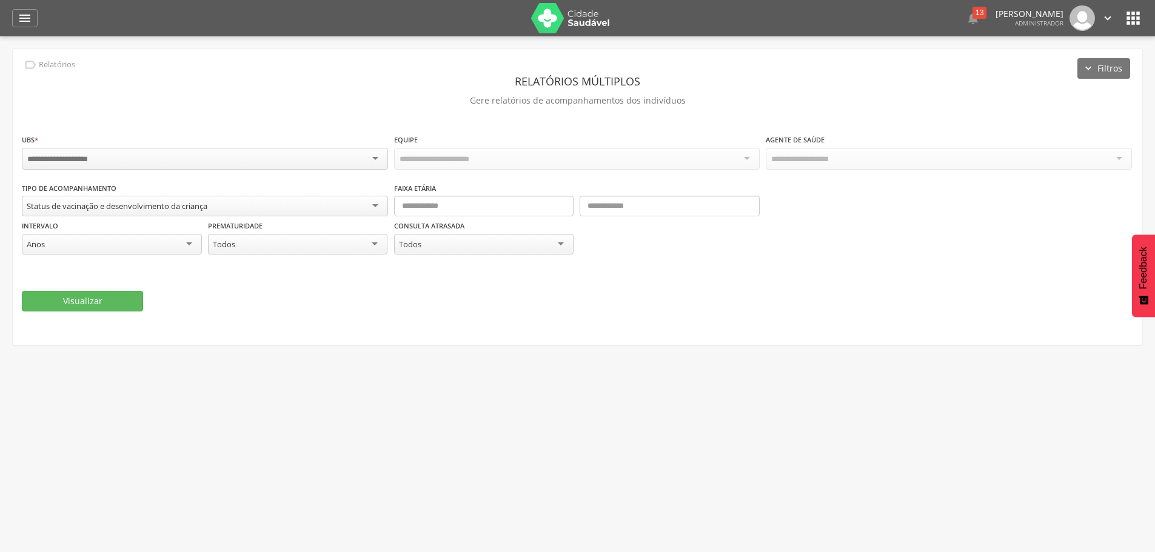
click at [132, 163] on div at bounding box center [205, 159] width 366 height 22
click at [487, 159] on div "Todas as equipes" at bounding box center [577, 158] width 366 height 21
click at [823, 153] on div "Todos os ACS" at bounding box center [949, 158] width 366 height 21
click at [818, 183] on fieldset "**********" at bounding box center [577, 222] width 1111 height 178
click at [113, 204] on div "Status de vacinação e desenvolvimento da criança" at bounding box center [117, 204] width 181 height 11
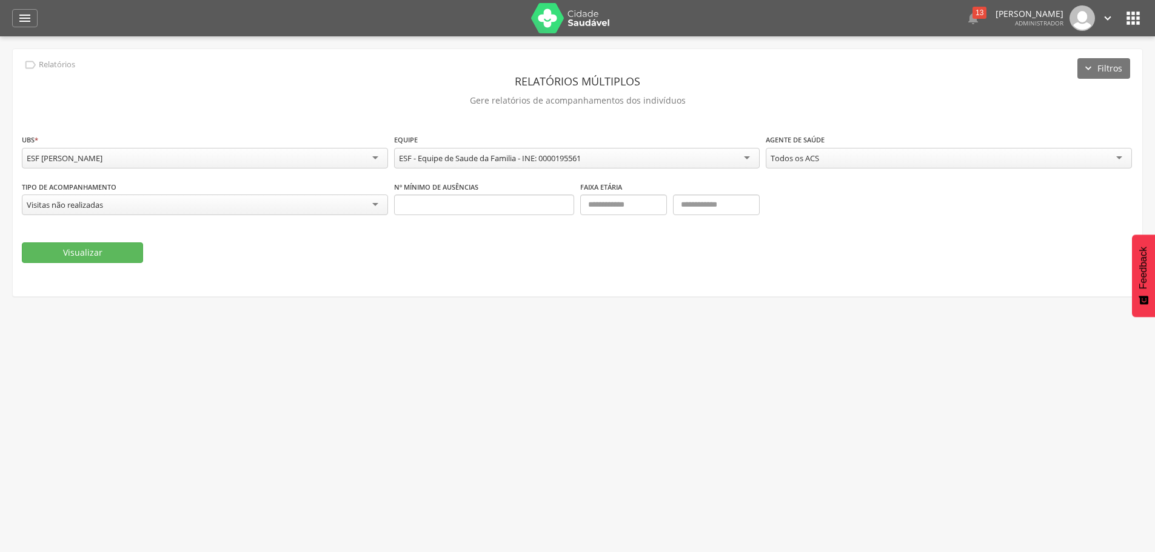
drag, startPoint x: 166, startPoint y: 247, endPoint x: 153, endPoint y: 247, distance: 12.7
click at [165, 247] on div "Visualizar" at bounding box center [577, 252] width 1111 height 21
click at [121, 246] on button "Visualizar" at bounding box center [82, 252] width 121 height 21
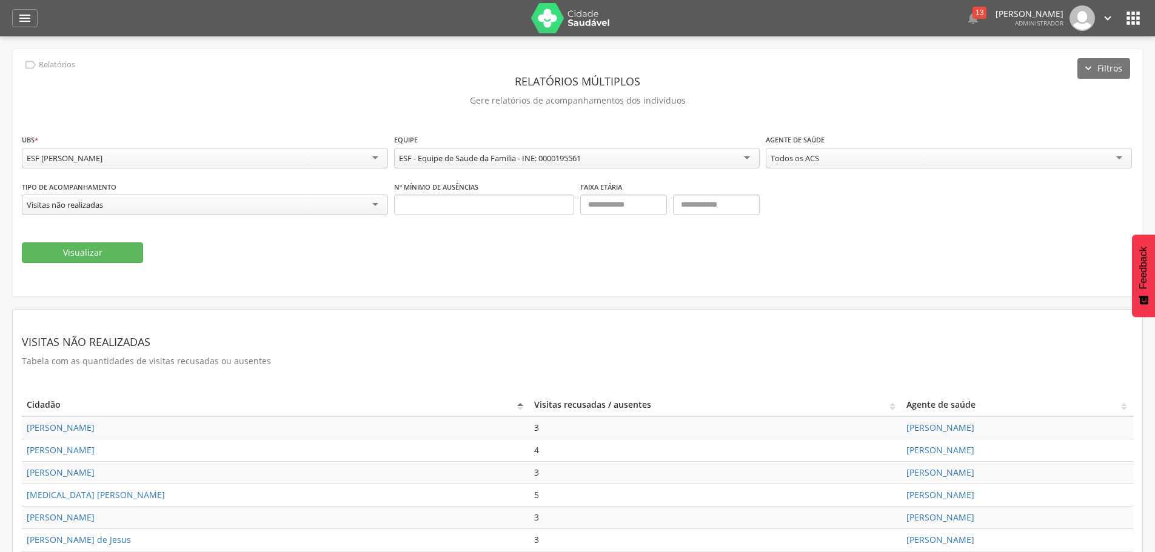
click at [1134, 15] on icon "" at bounding box center [1132, 17] width 19 height 19
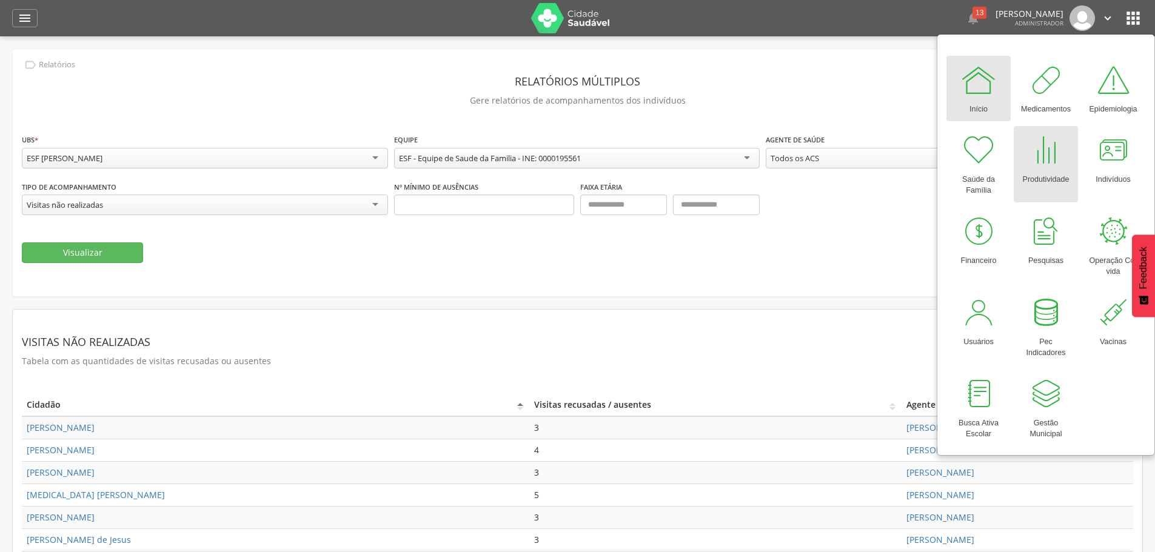
click at [1041, 172] on div "Produtividade" at bounding box center [1045, 177] width 47 height 17
